Goal: Navigation & Orientation: Find specific page/section

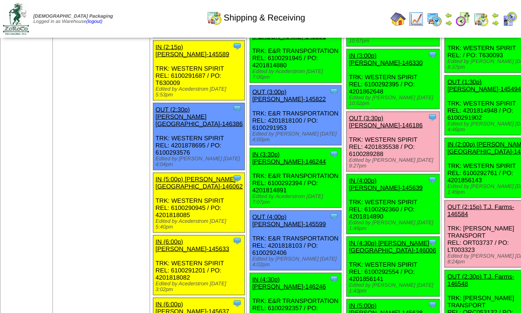
scroll to position [1253, 0]
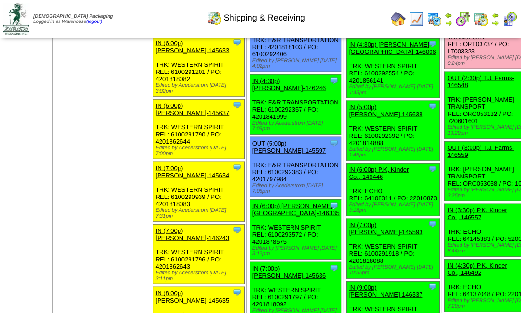
scroll to position [1412, 0]
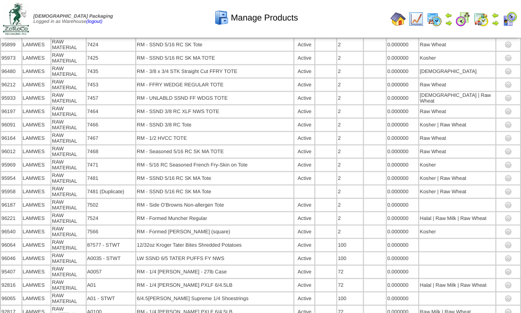
scroll to position [5867, 0]
